Goal: Information Seeking & Learning: Learn about a topic

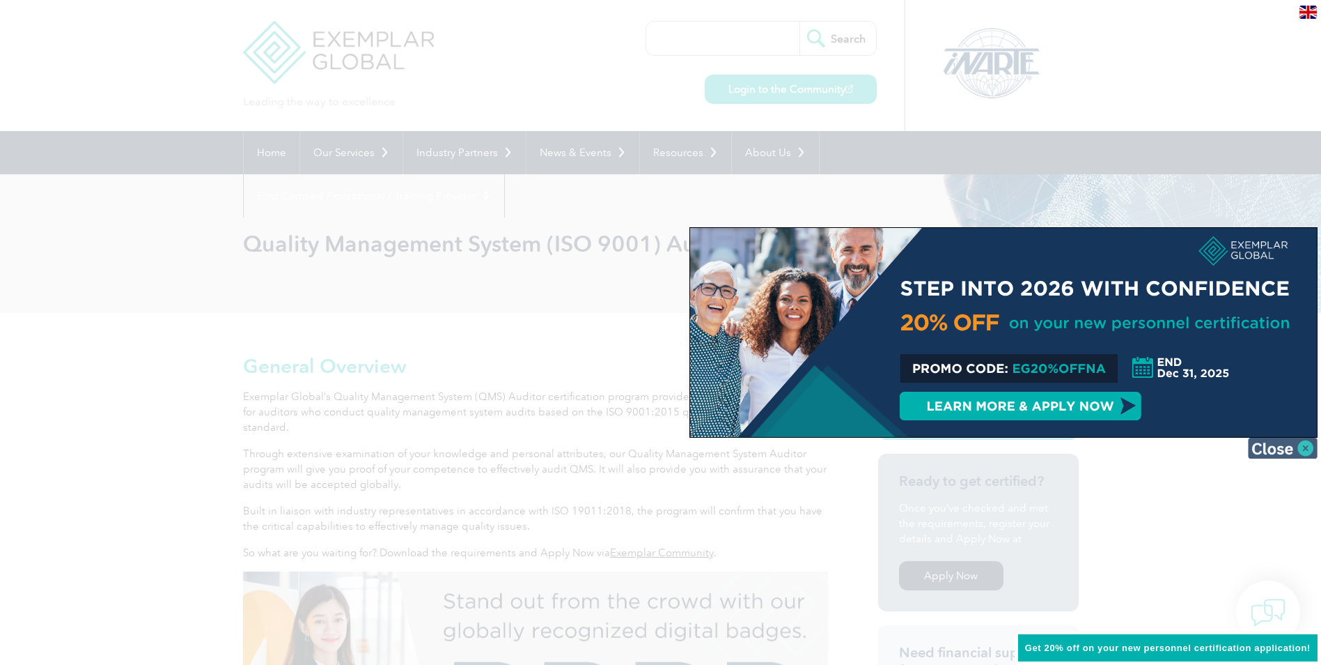
click at [1312, 450] on img at bounding box center [1283, 447] width 70 height 21
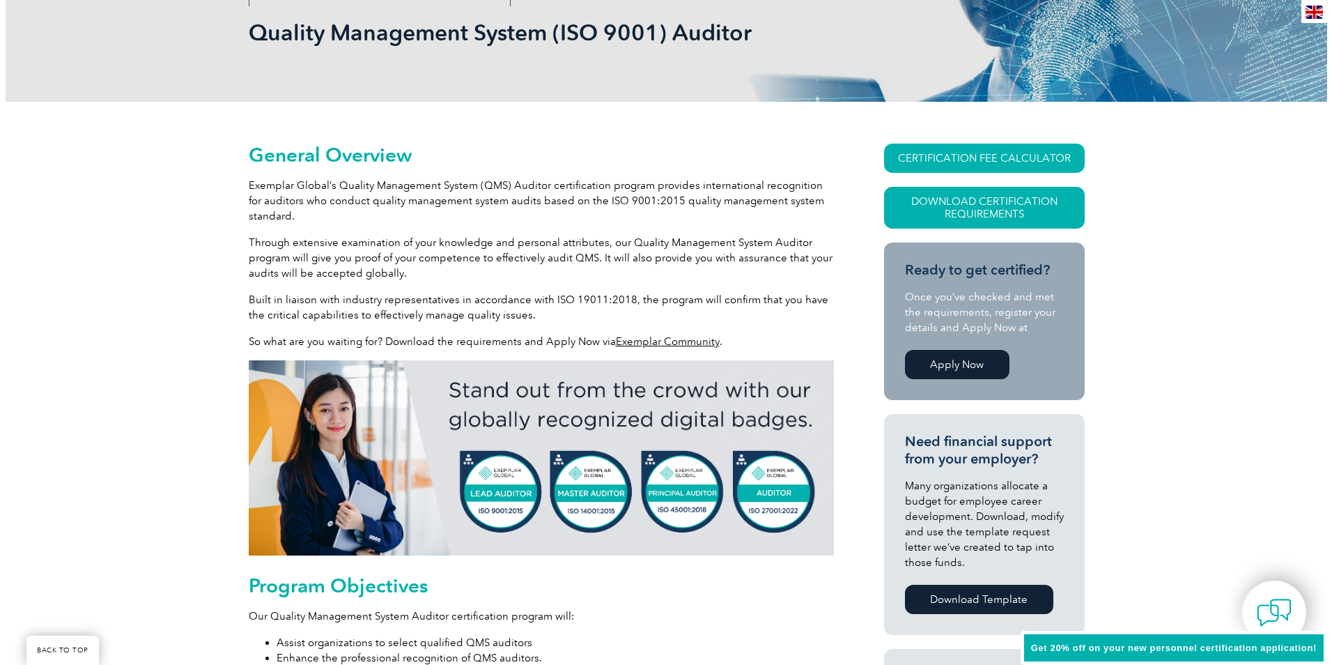
scroll to position [210, 0]
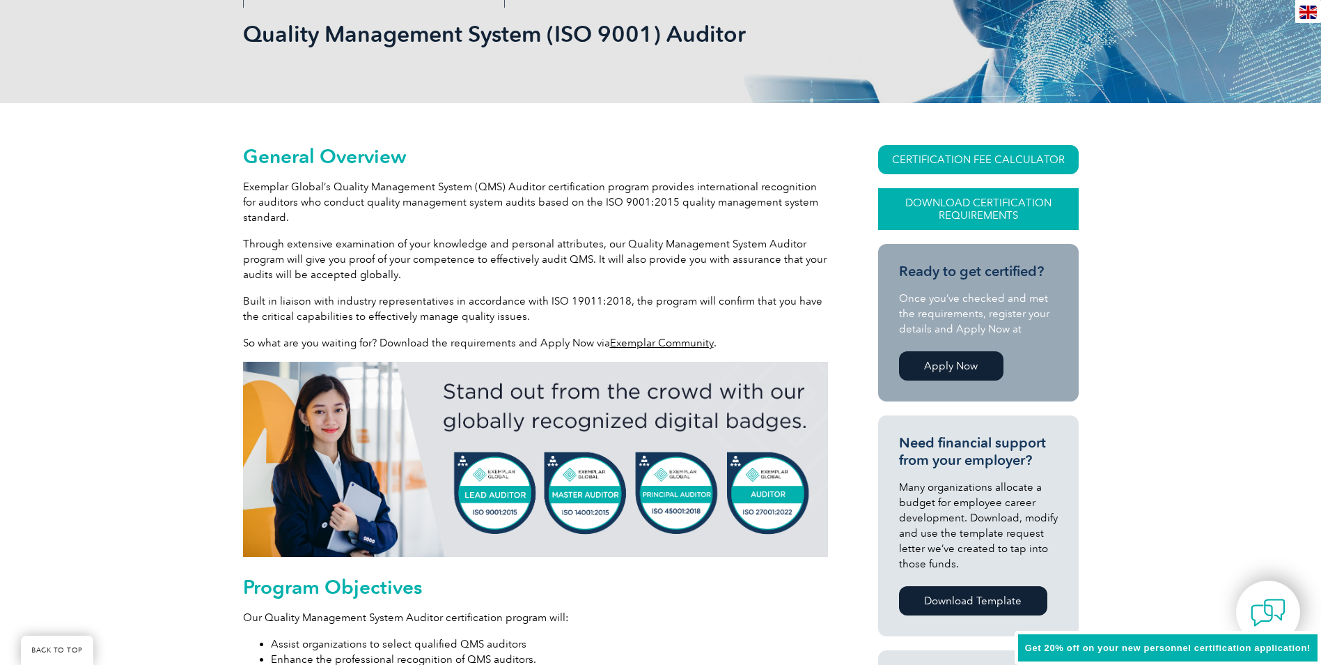
click at [998, 213] on link "Download Certification Requirements" at bounding box center [978, 209] width 201 height 42
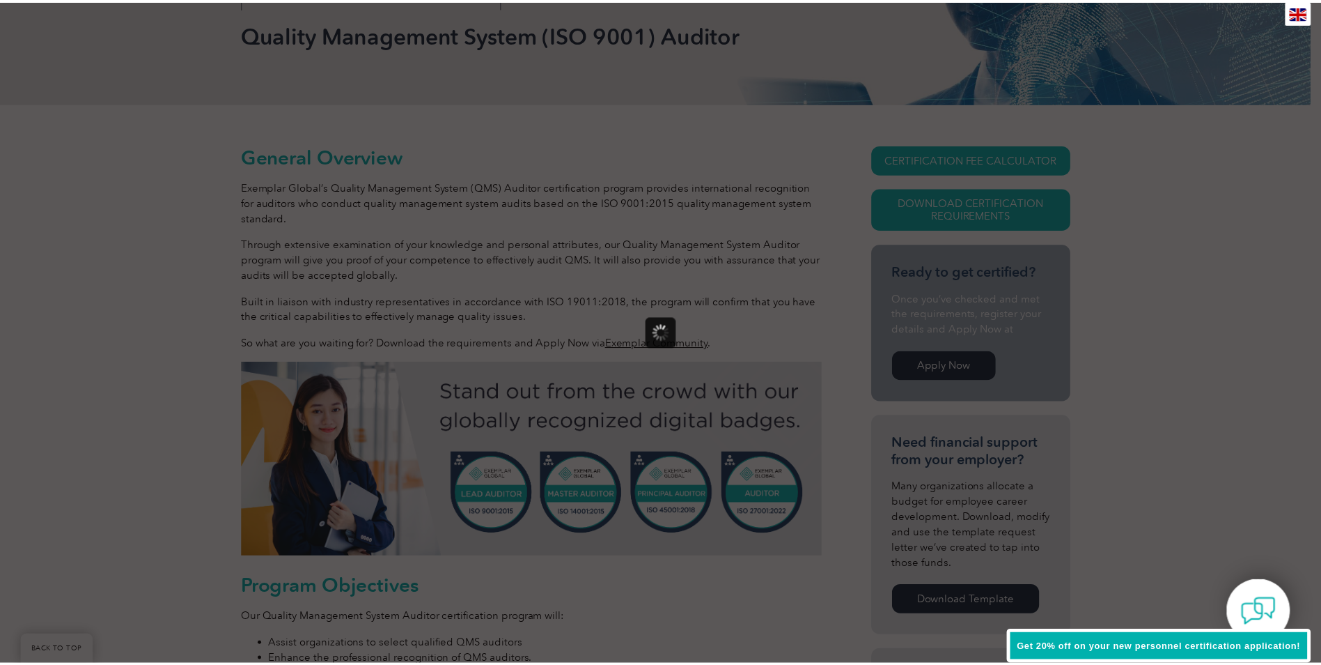
scroll to position [0, 0]
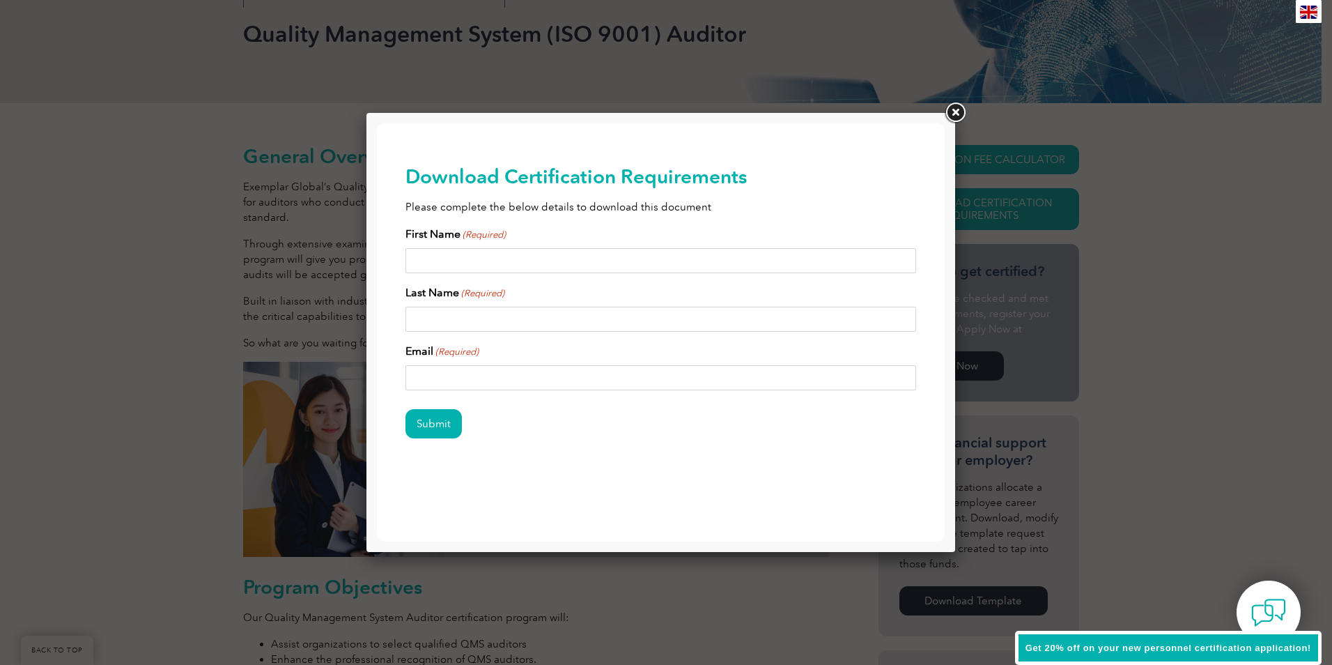
click at [608, 258] on input "First Name (Required)" at bounding box center [660, 260] width 511 height 25
type input "Melissa"
type input "Kent"
type input "mkent@asfiber.com"
click at [952, 115] on link at bounding box center [954, 112] width 25 height 25
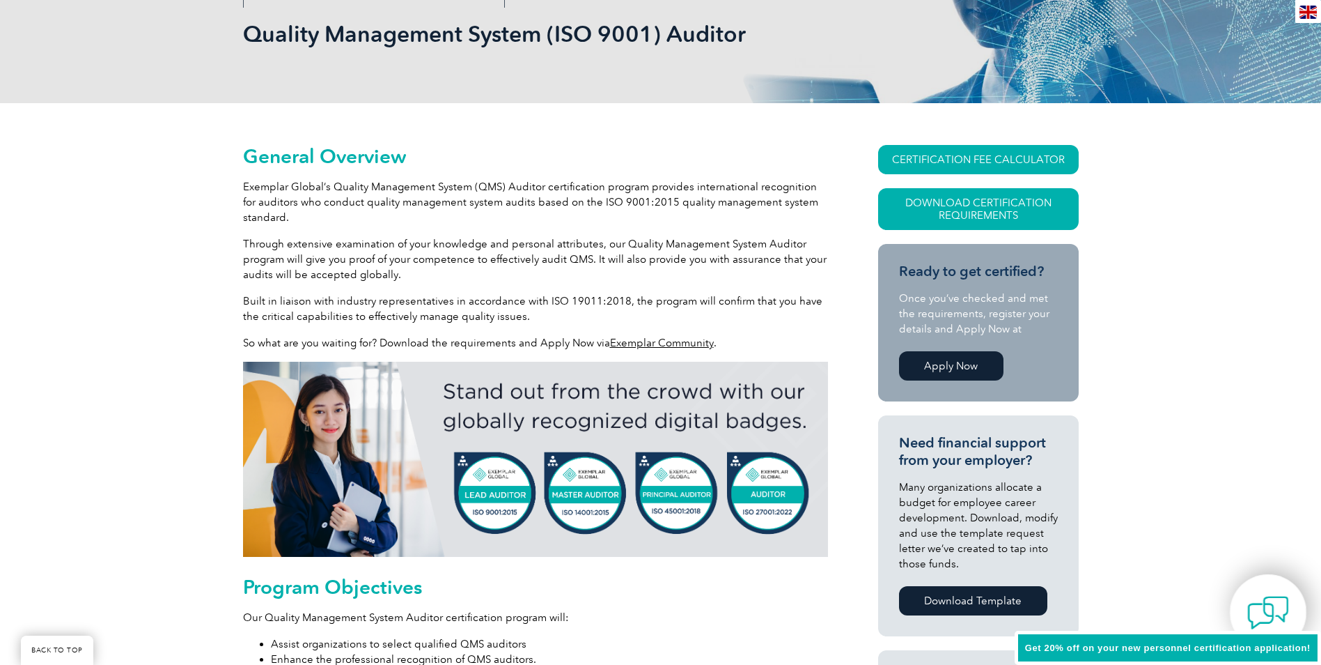
click at [1275, 603] on img at bounding box center [1269, 612] width 42 height 42
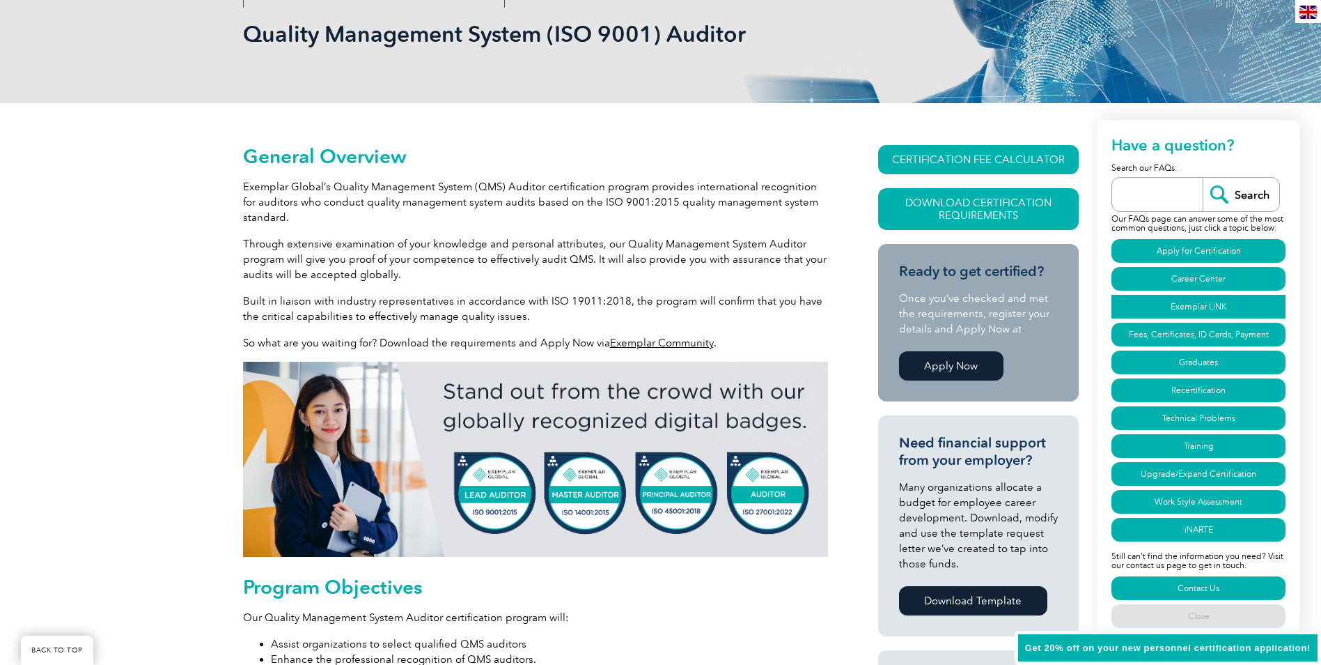
click at [1229, 303] on link "Exemplar LINK" at bounding box center [1199, 307] width 174 height 24
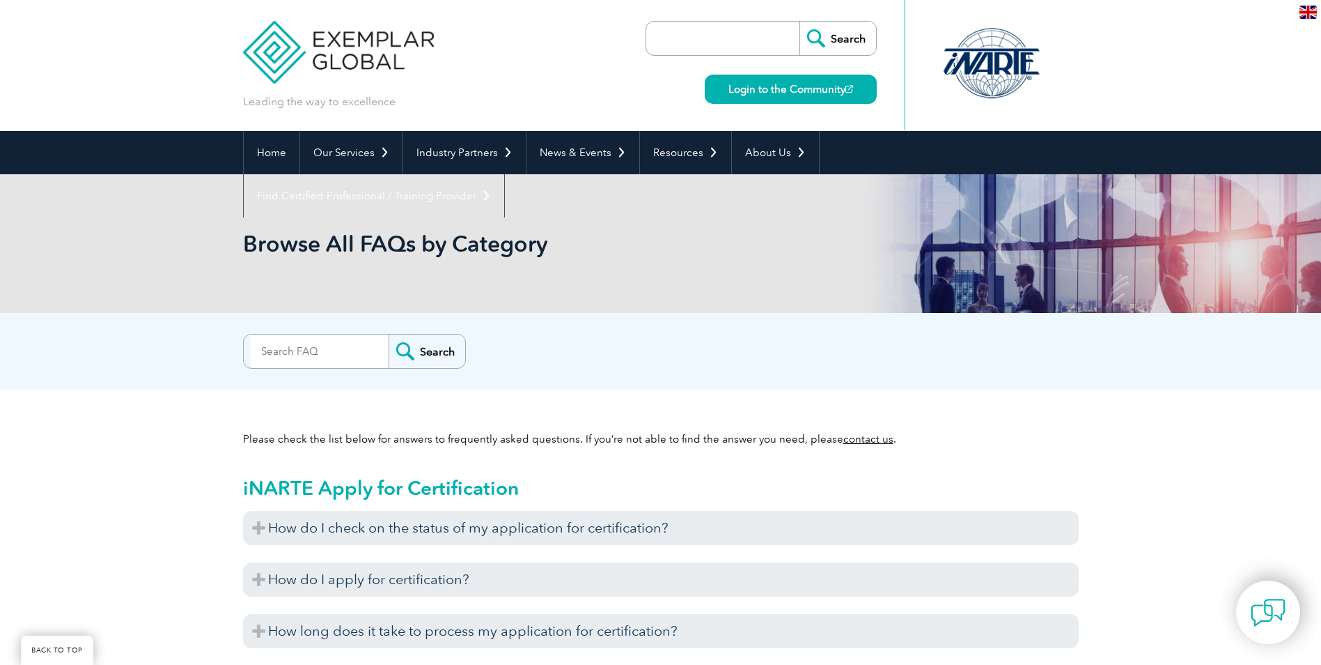
scroll to position [1795, 0]
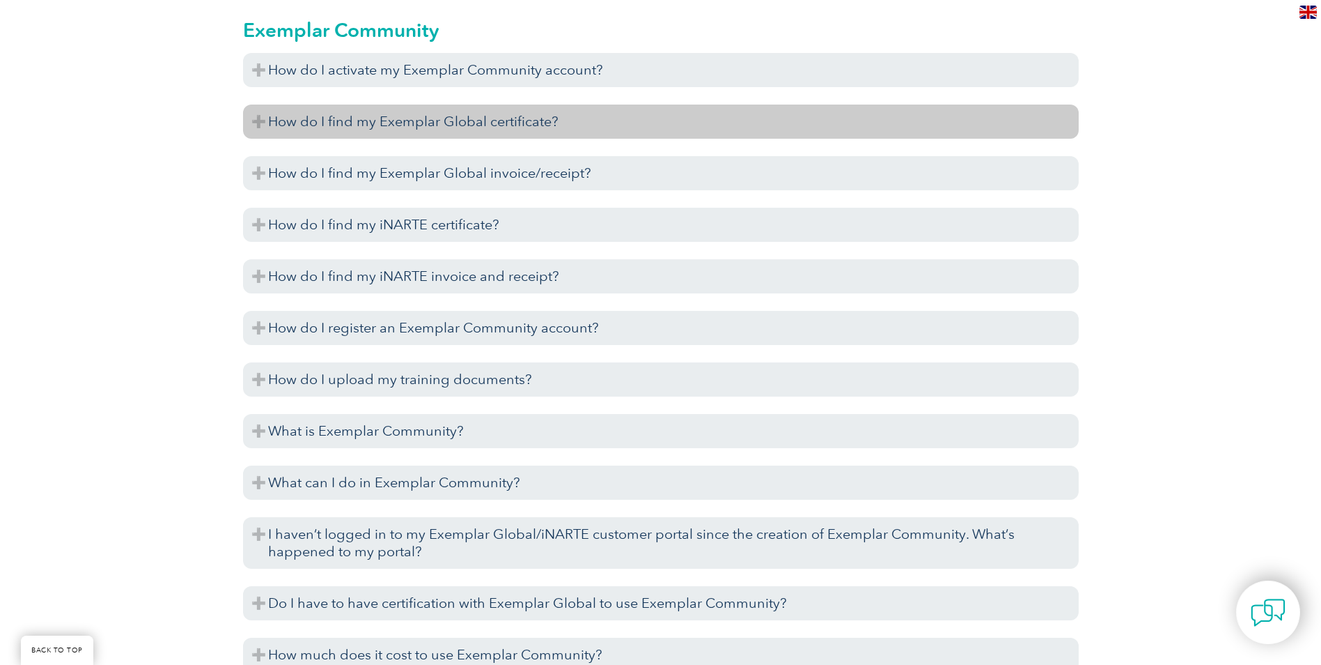
click at [460, 129] on h3 "How do I find my Exemplar Global certificate?" at bounding box center [661, 121] width 836 height 34
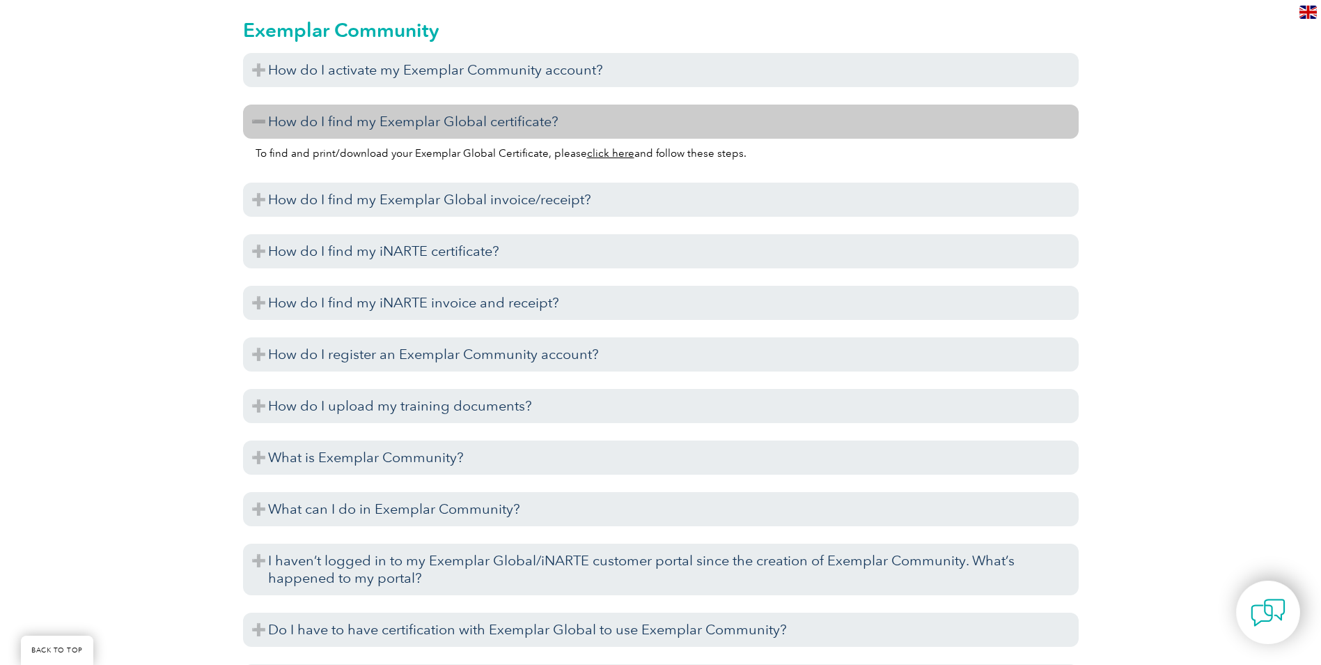
click at [613, 156] on link "click here" at bounding box center [610, 153] width 47 height 13
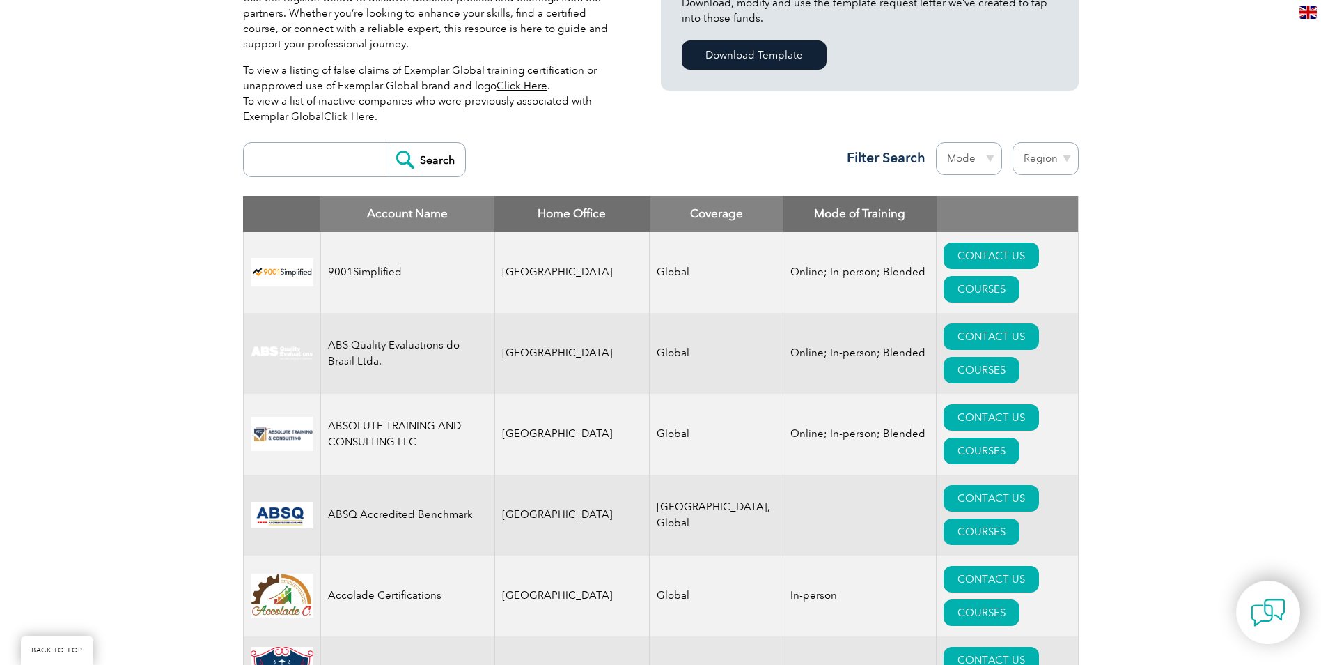
scroll to position [417, 0]
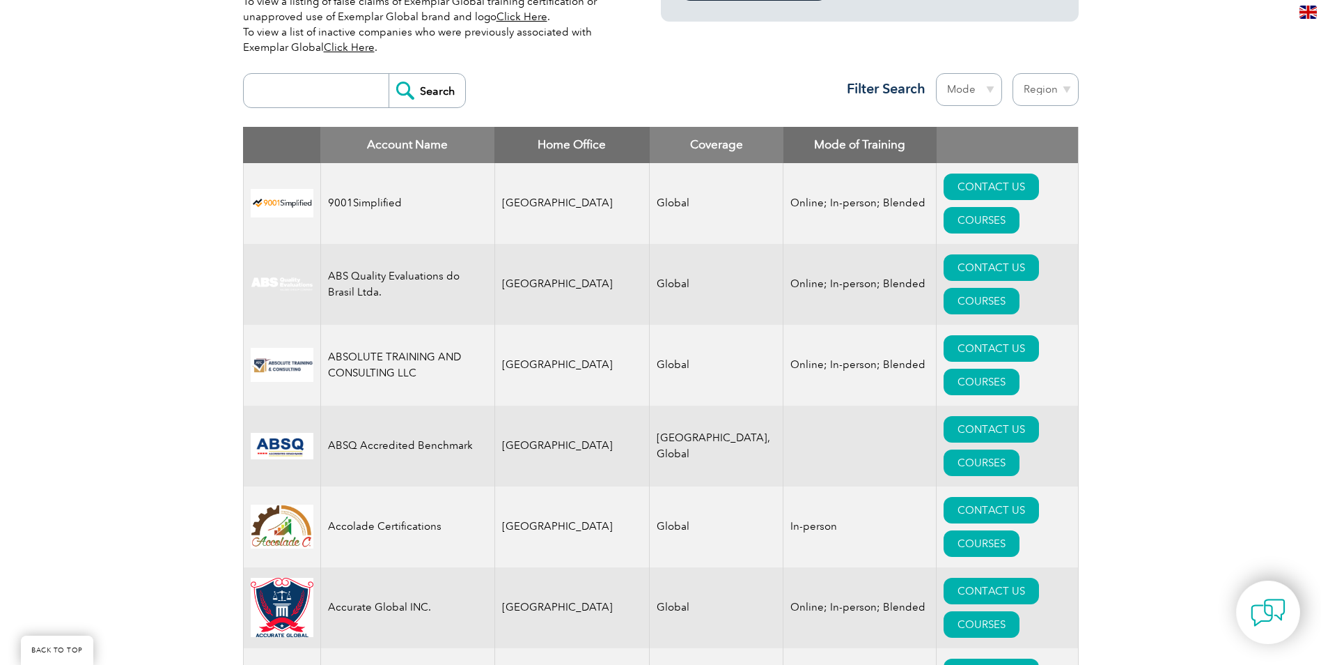
click at [283, 92] on input "search" at bounding box center [320, 90] width 138 height 33
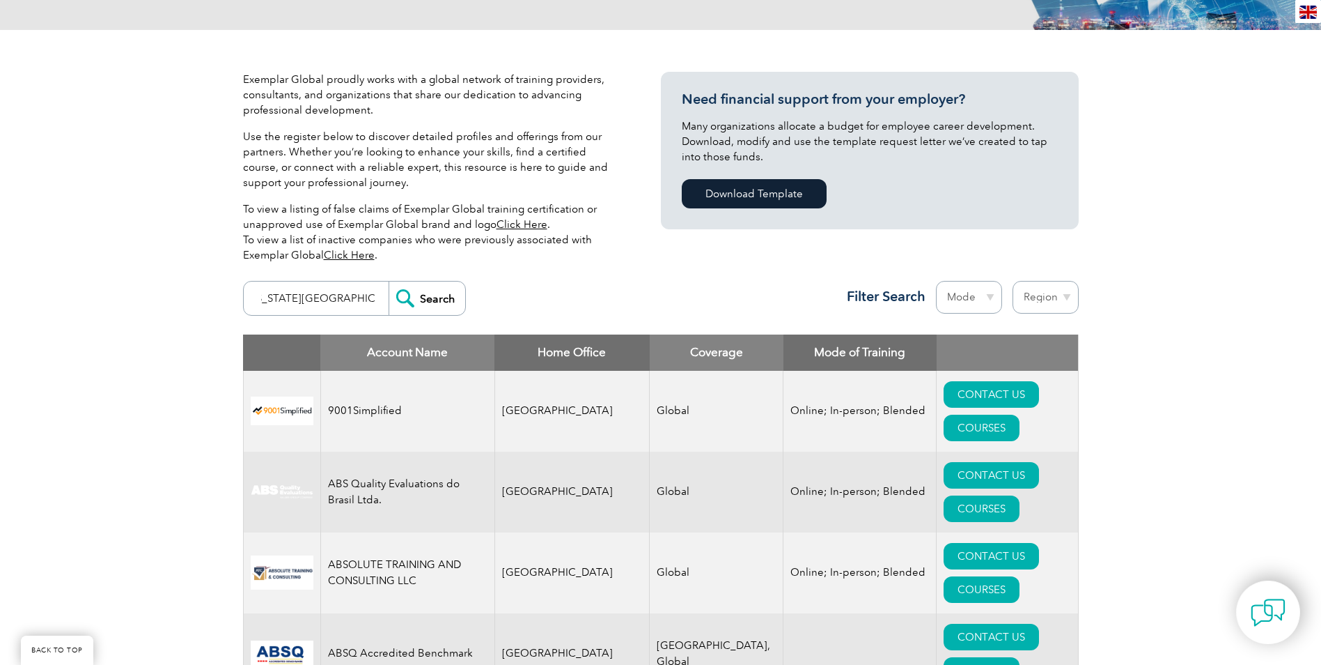
scroll to position [0, 22]
type input "[US_STATE][GEOGRAPHIC_DATA]"
click at [389, 281] on input "Search" at bounding box center [427, 297] width 77 height 33
click at [988, 301] on select "Mode Online In-person Blended" at bounding box center [969, 297] width 66 height 33
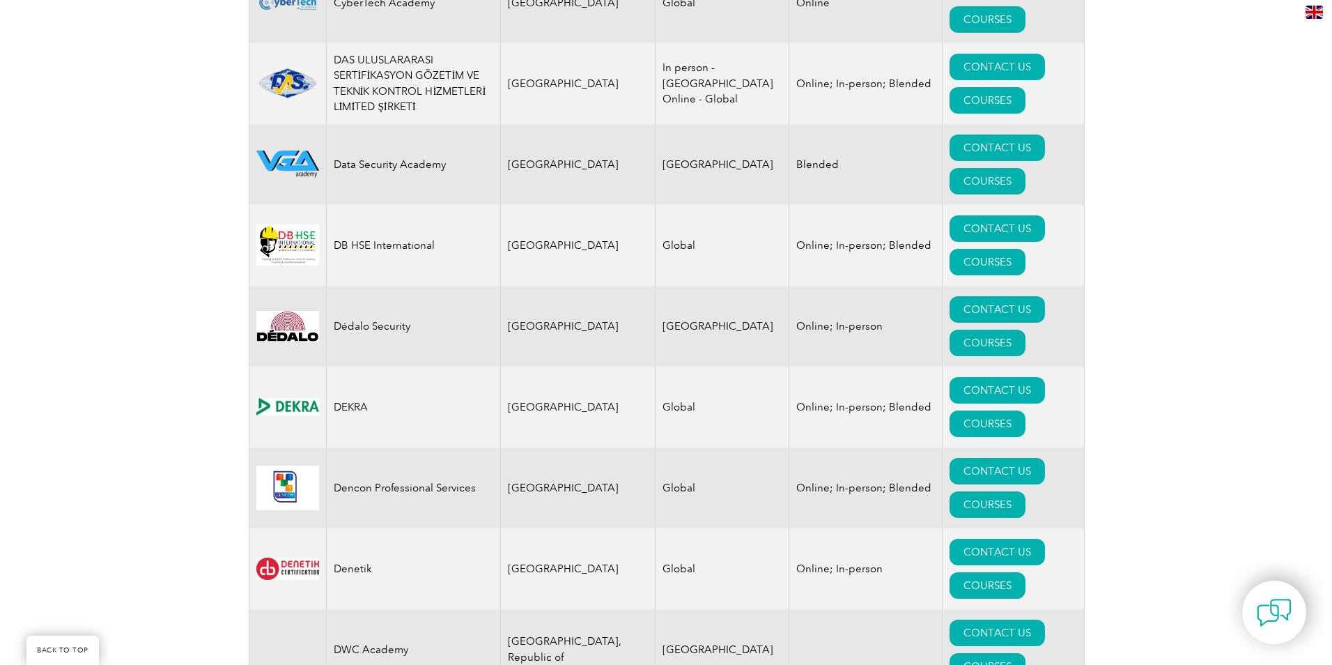
scroll to position [5956, 0]
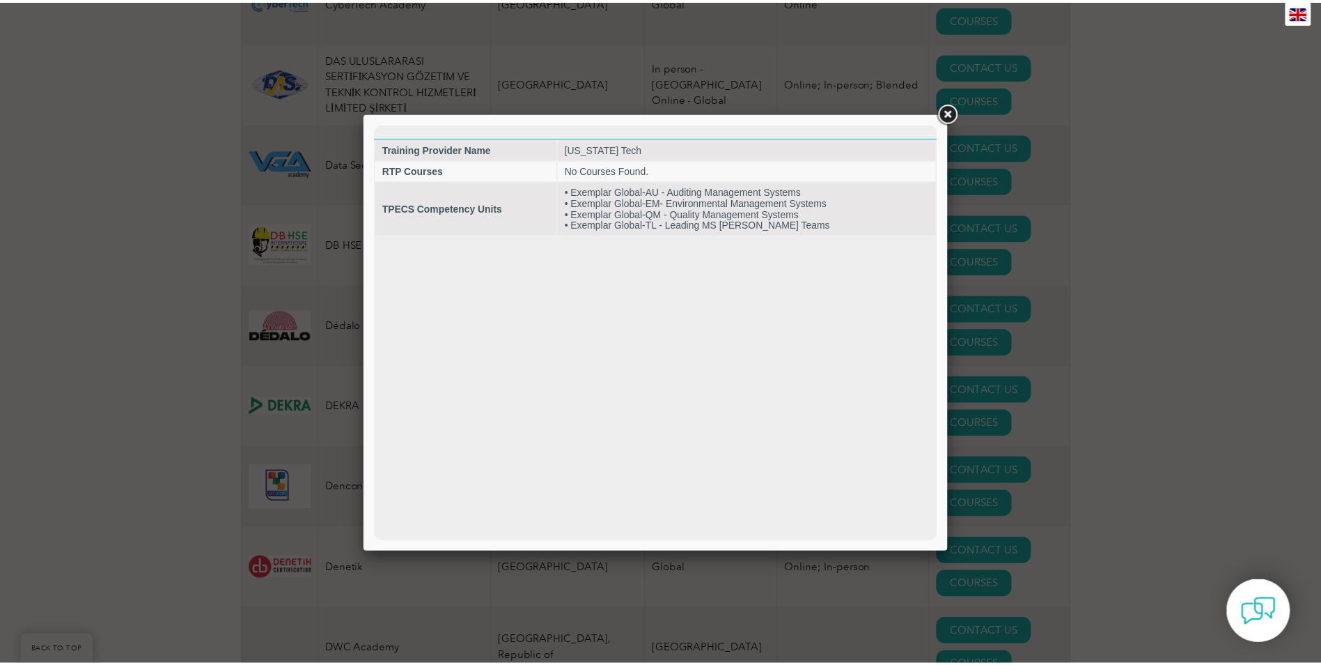
scroll to position [0, 0]
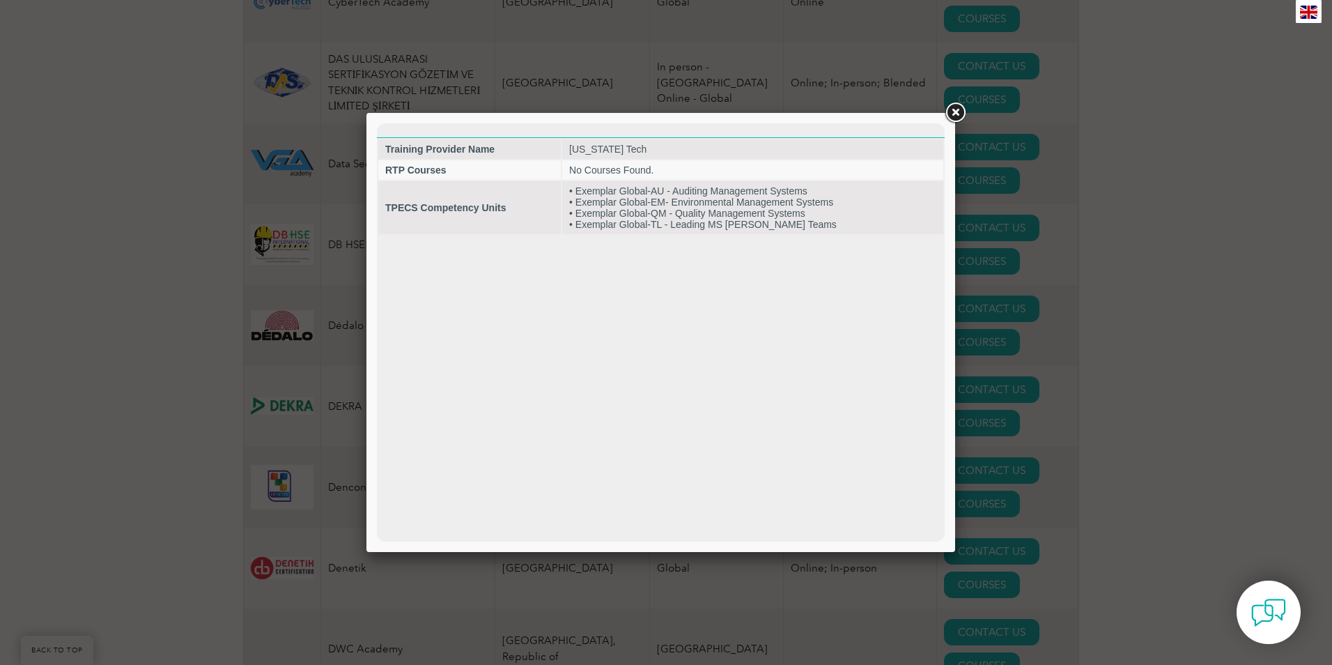
click at [955, 114] on link at bounding box center [954, 112] width 25 height 25
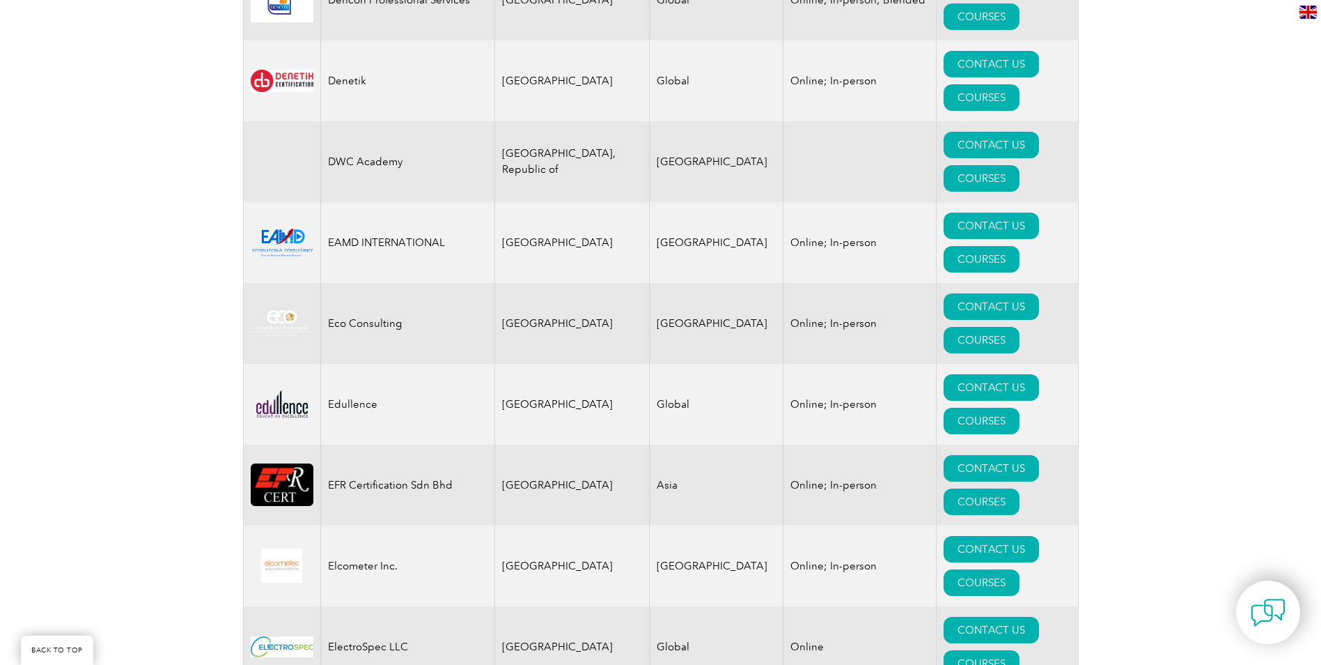
scroll to position [6443, 0]
